Goal: Information Seeking & Learning: Learn about a topic

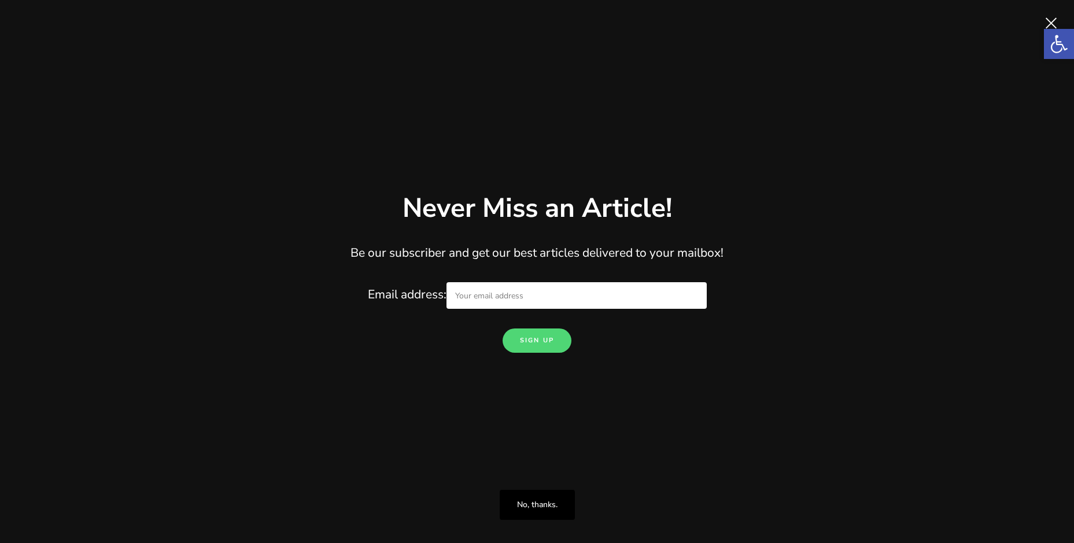
scroll to position [2487, 0]
drag, startPoint x: 167, startPoint y: 378, endPoint x: 76, endPoint y: 171, distance: 225.9
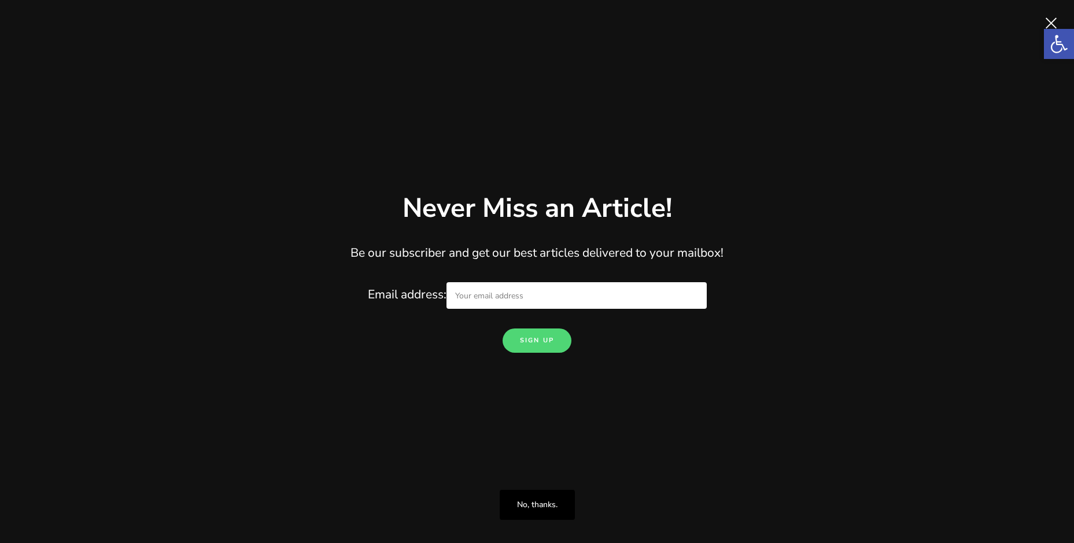
drag, startPoint x: 501, startPoint y: 300, endPoint x: 484, endPoint y: 301, distance: 16.9
drag, startPoint x: 979, startPoint y: 359, endPoint x: 147, endPoint y: 374, distance: 831.3
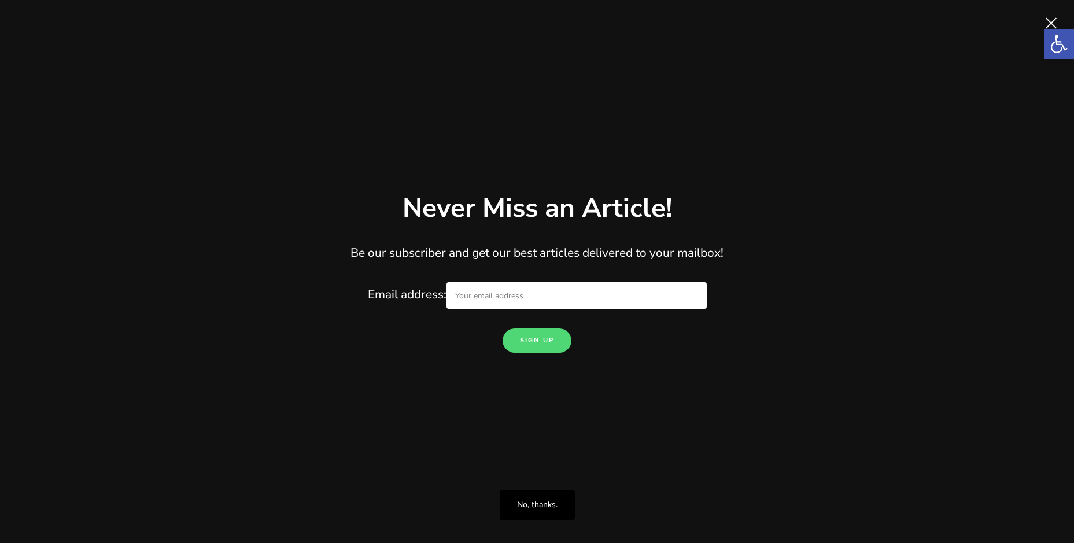
drag, startPoint x: 978, startPoint y: 303, endPoint x: 383, endPoint y: 353, distance: 596.7
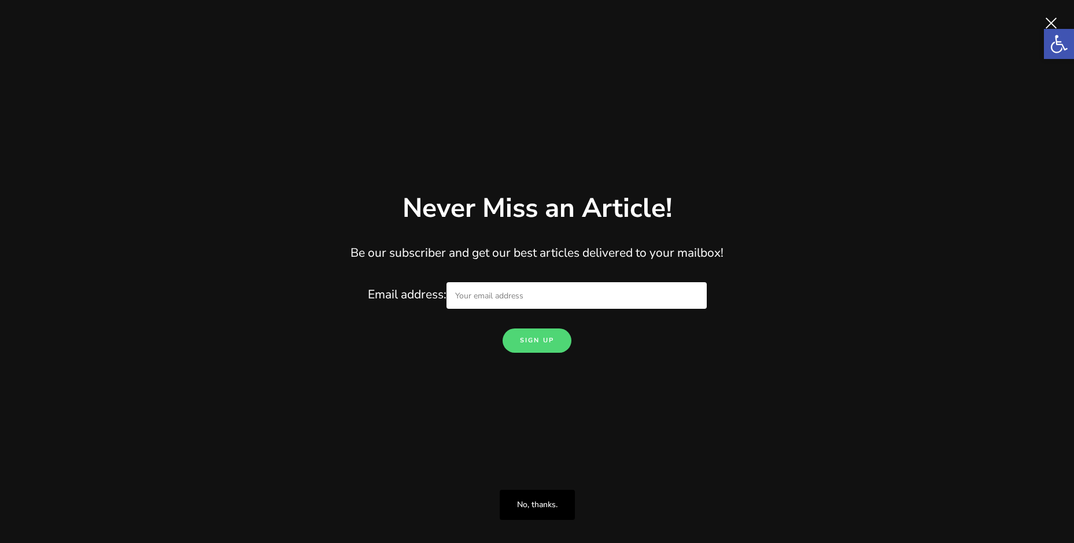
drag, startPoint x: 717, startPoint y: 426, endPoint x: 733, endPoint y: 419, distance: 17.9
drag, startPoint x: 978, startPoint y: 303, endPoint x: 426, endPoint y: 323, distance: 552.8
drag, startPoint x: 426, startPoint y: 323, endPoint x: 168, endPoint y: 308, distance: 258.4
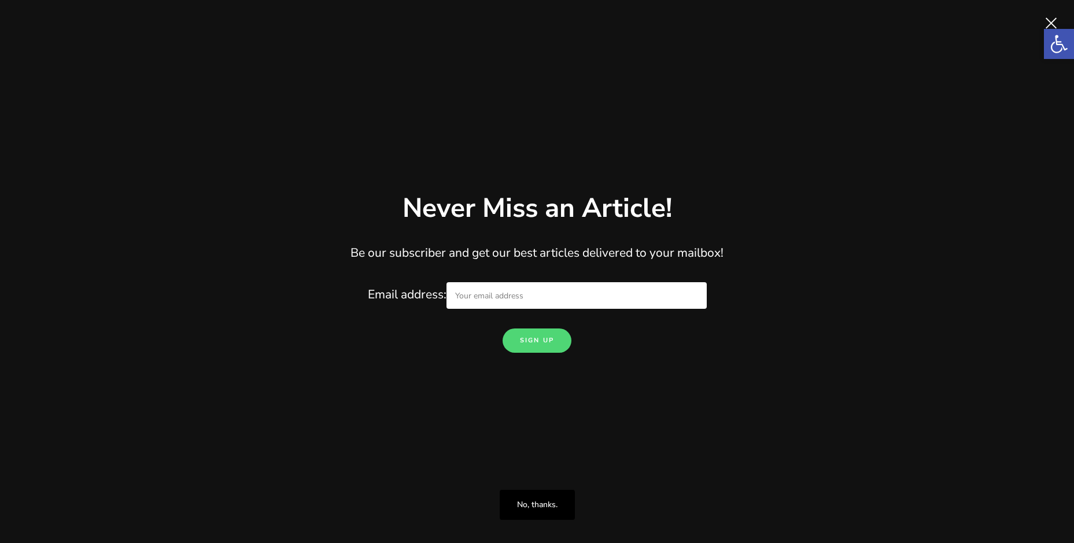
drag, startPoint x: 194, startPoint y: 266, endPoint x: 312, endPoint y: 278, distance: 118.6
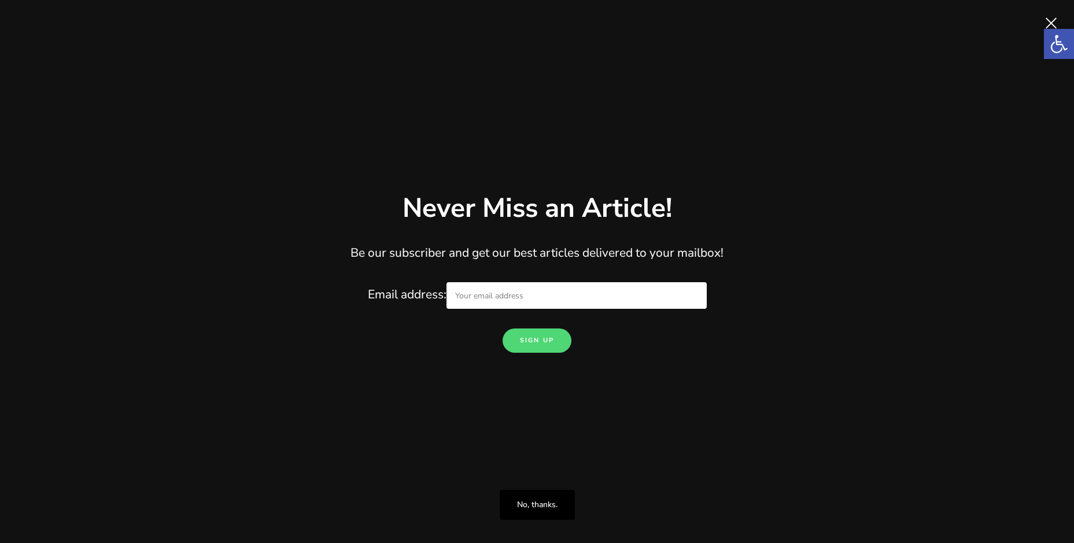
drag, startPoint x: 312, startPoint y: 278, endPoint x: 607, endPoint y: 279, distance: 294.4
drag, startPoint x: 629, startPoint y: 269, endPoint x: 722, endPoint y: 271, distance: 93.7
drag, startPoint x: 589, startPoint y: 271, endPoint x: 702, endPoint y: 274, distance: 112.8
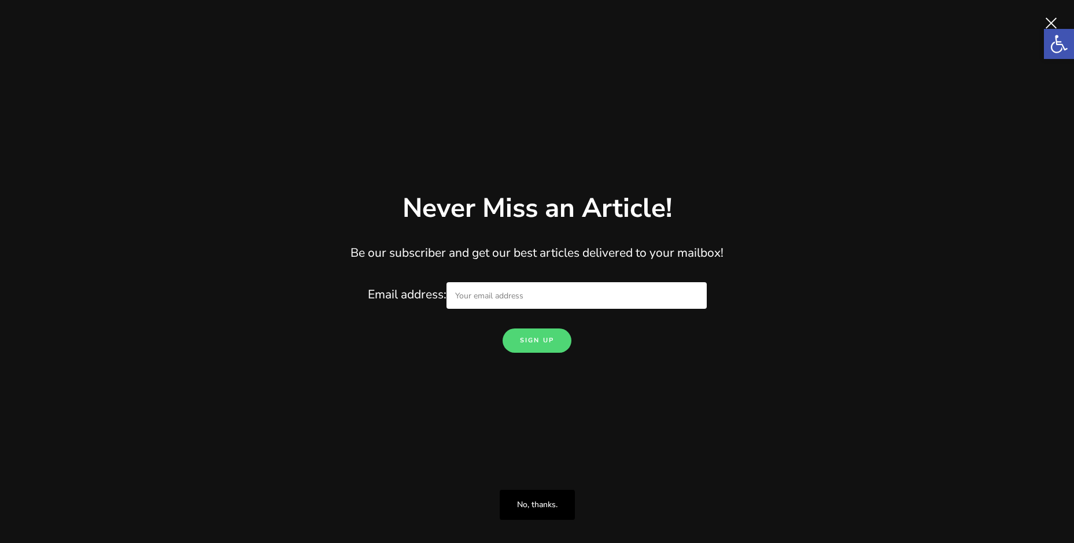
drag, startPoint x: 702, startPoint y: 274, endPoint x: 712, endPoint y: 283, distance: 13.5
drag, startPoint x: 7, startPoint y: 231, endPoint x: 176, endPoint y: 251, distance: 170.1
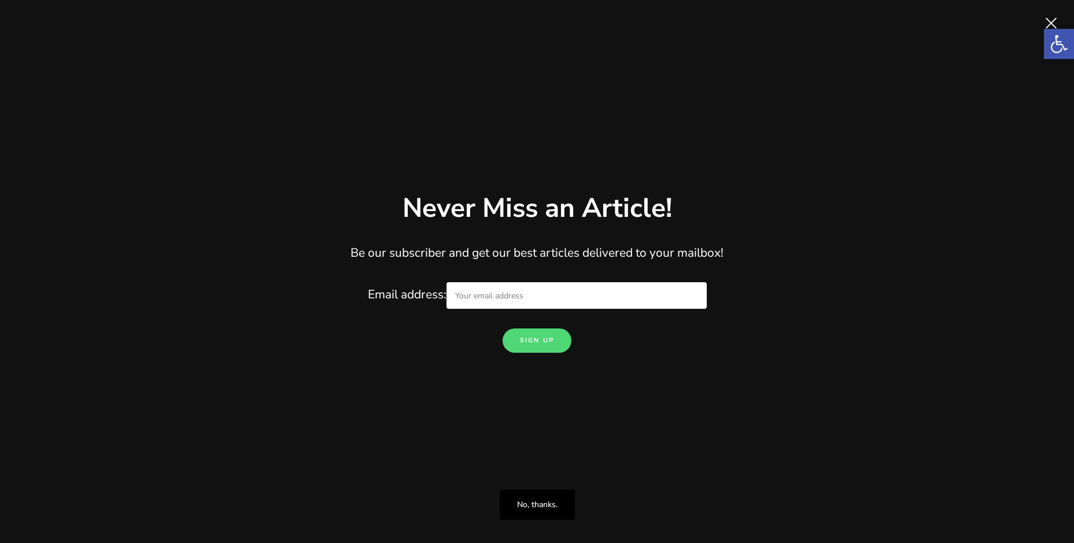
drag, startPoint x: 176, startPoint y: 251, endPoint x: 290, endPoint y: 237, distance: 115.4
click at [290, 34] on h3 "Good for the Heart" at bounding box center [433, 23] width 590 height 22
drag, startPoint x: 57, startPoint y: 329, endPoint x: 68, endPoint y: 333, distance: 12.3
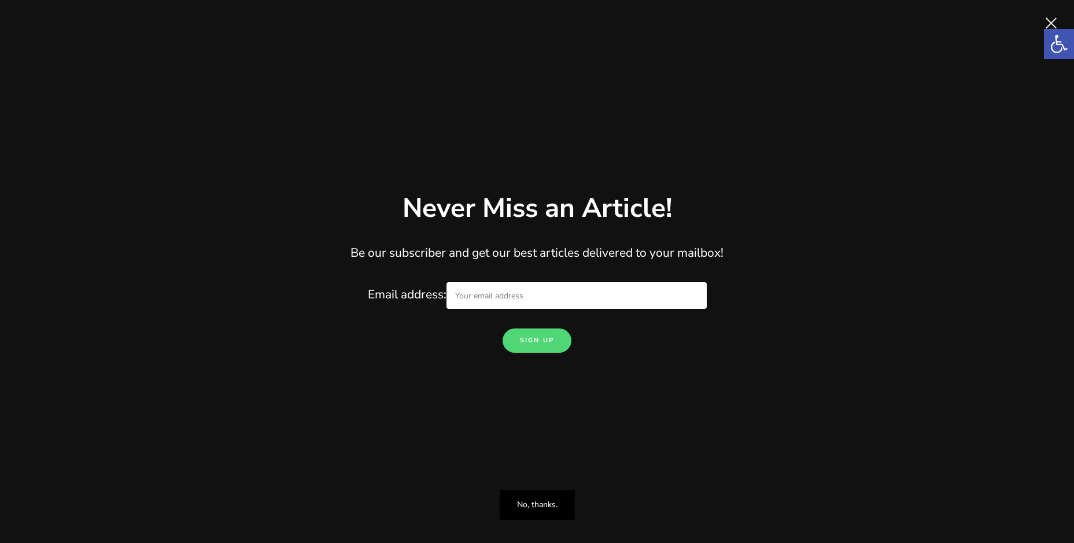
drag, startPoint x: 68, startPoint y: 333, endPoint x: 158, endPoint y: 359, distance: 94.1
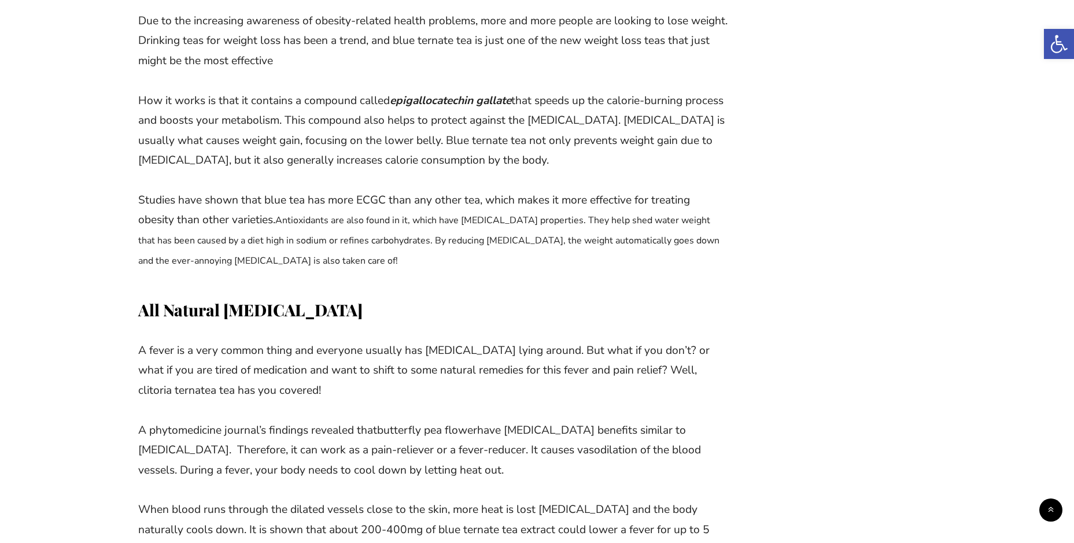
scroll to position [2719, 0]
